Goal: Information Seeking & Learning: Learn about a topic

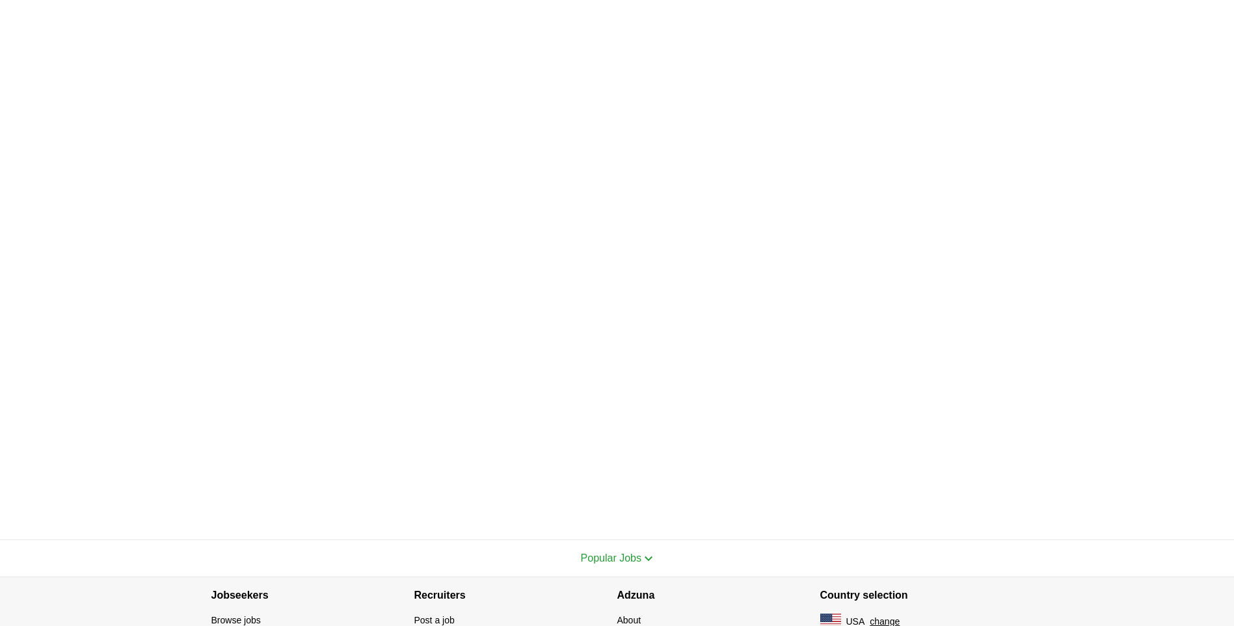
scroll to position [359, 0]
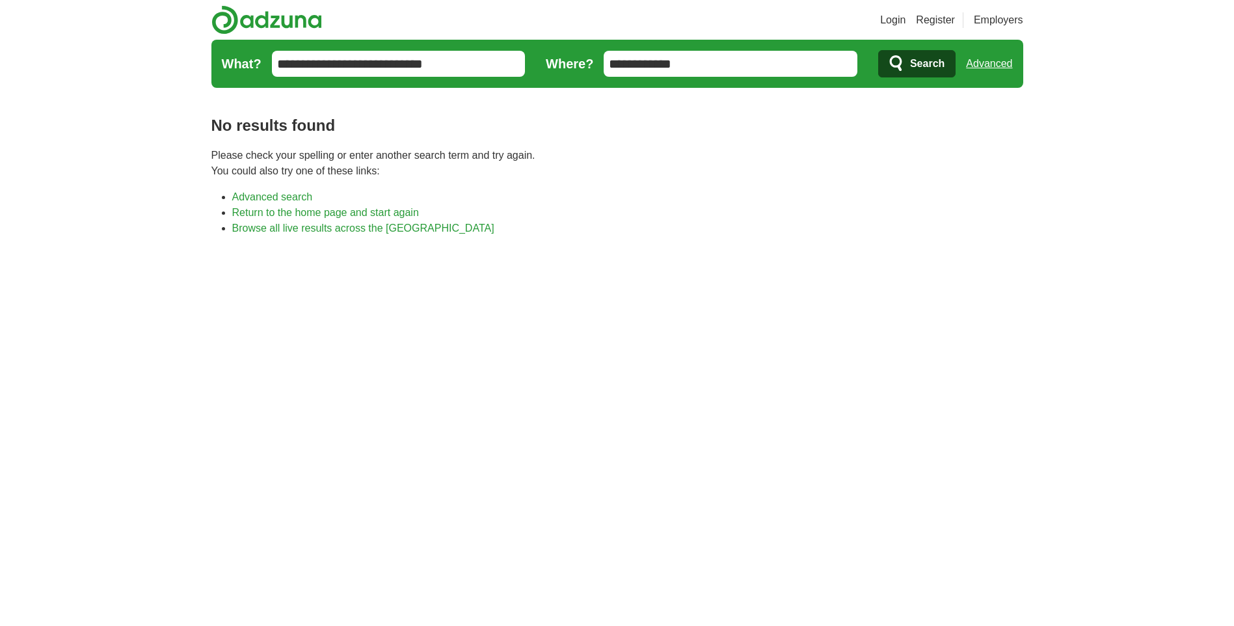
click at [926, 61] on span "Search" at bounding box center [927, 64] width 34 height 26
